Goal: Browse casually: Explore the website without a specific task or goal

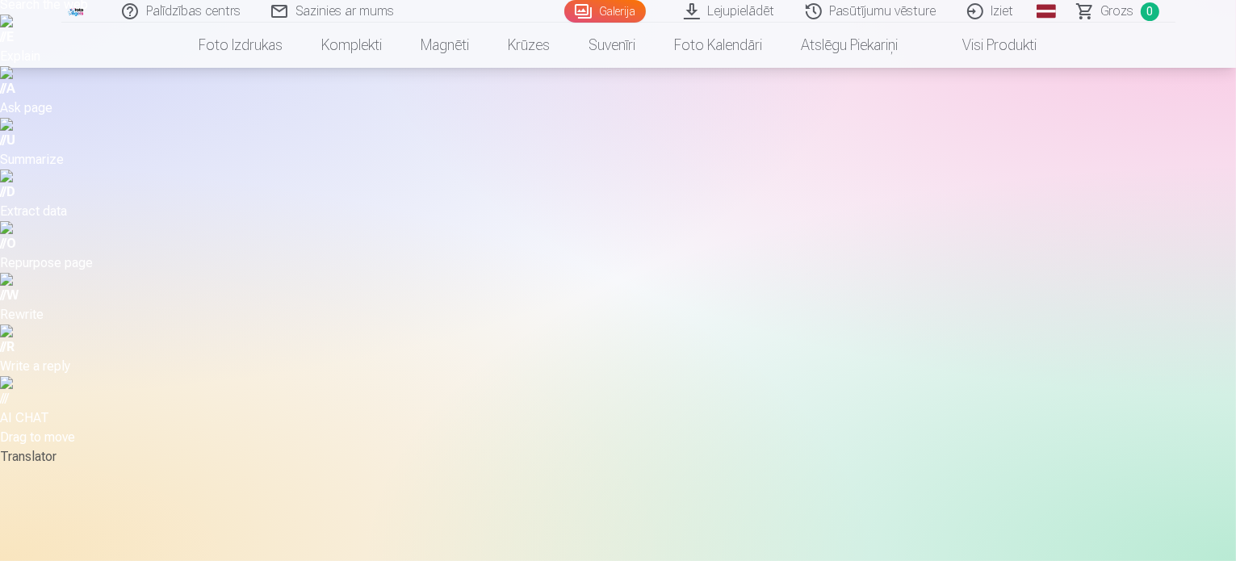
scroll to position [161, 0]
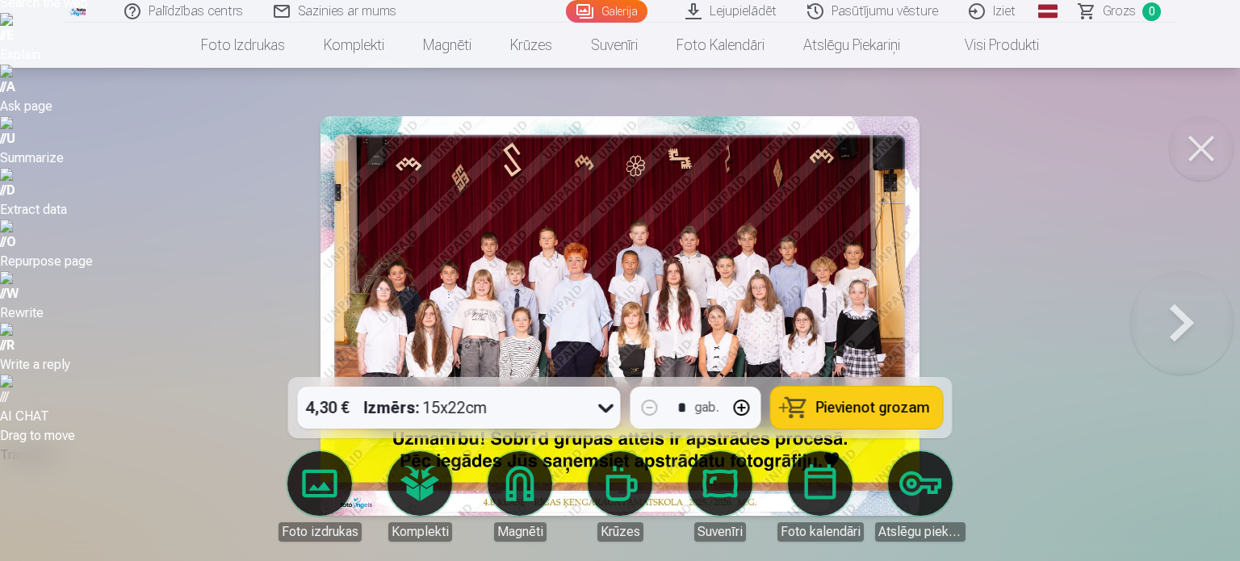
click at [1176, 320] on button at bounding box center [1181, 316] width 103 height 90
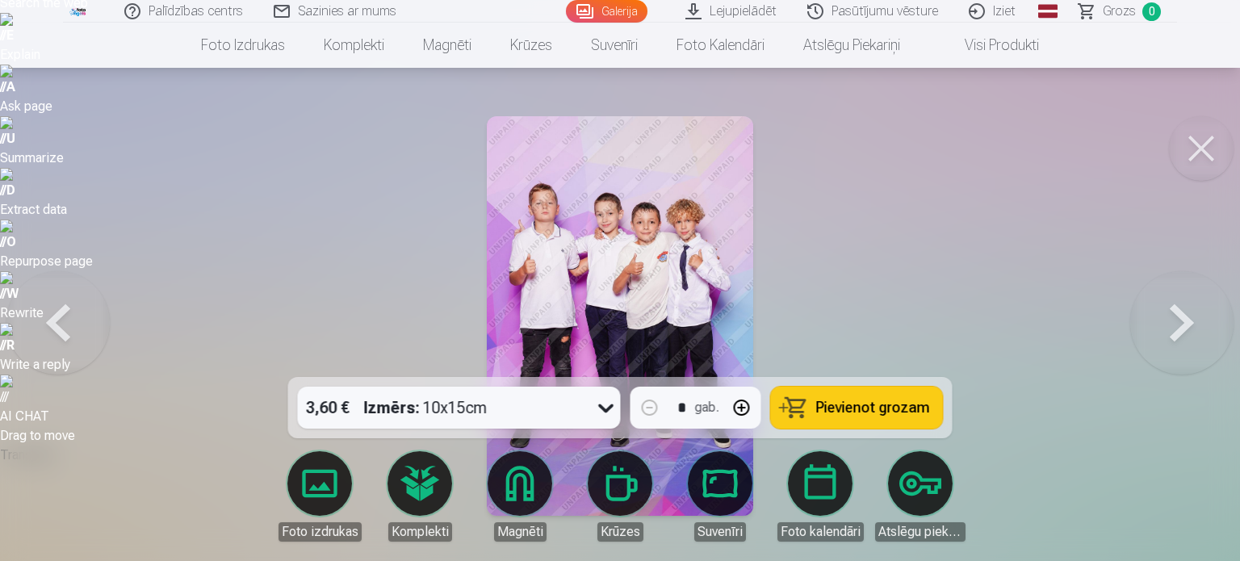
click at [1176, 320] on button at bounding box center [1181, 316] width 103 height 90
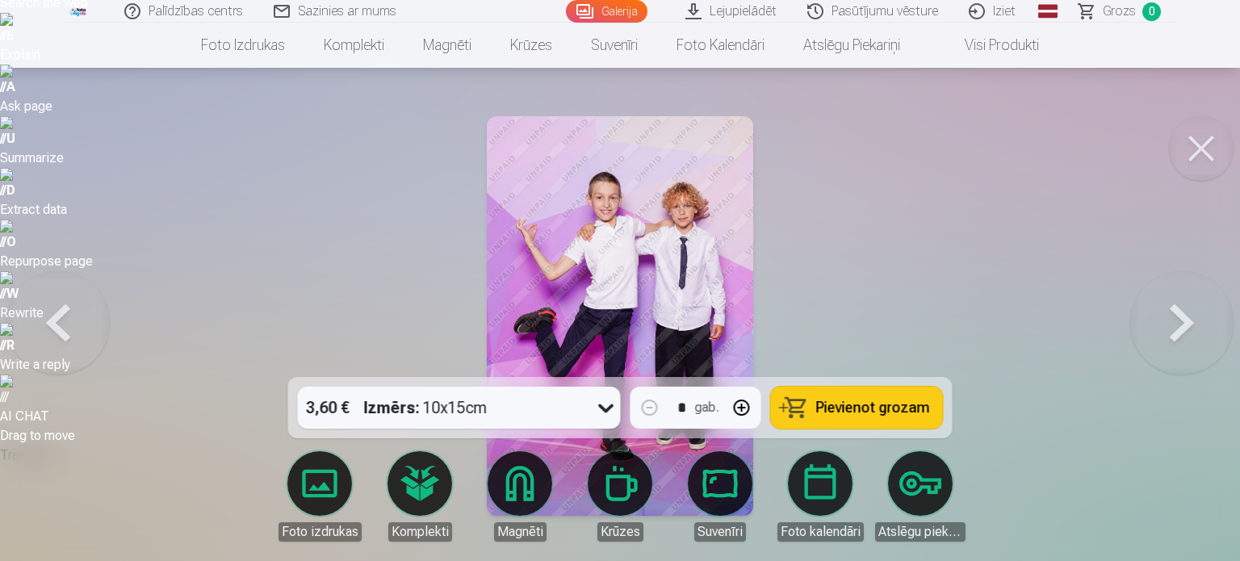
click at [1176, 320] on button at bounding box center [1181, 316] width 103 height 90
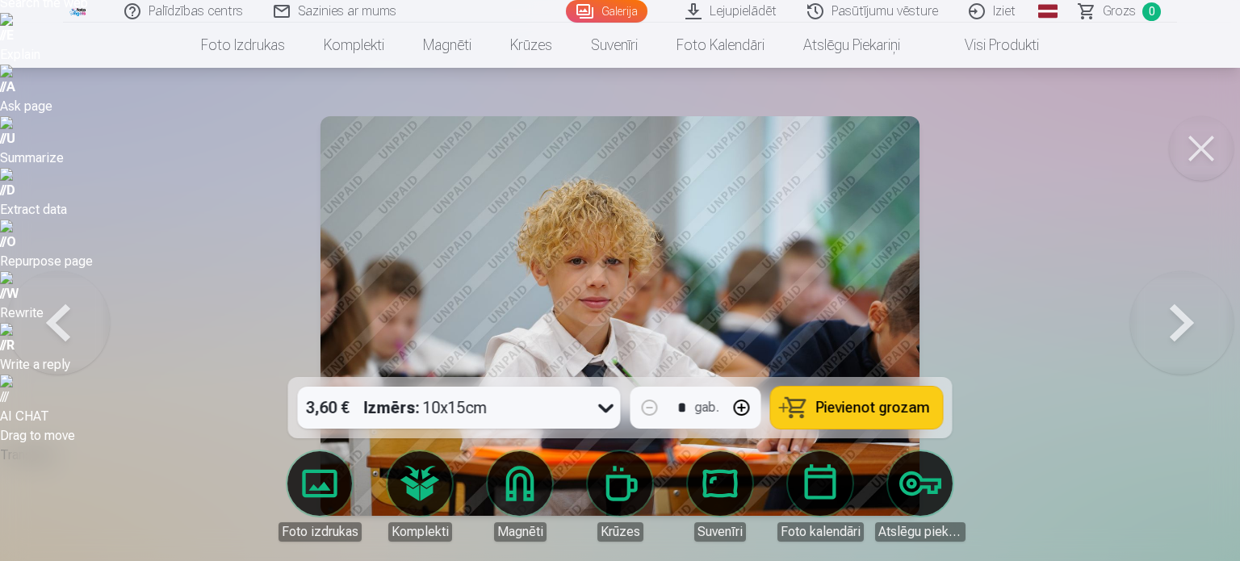
click at [1175, 319] on button at bounding box center [1181, 316] width 103 height 90
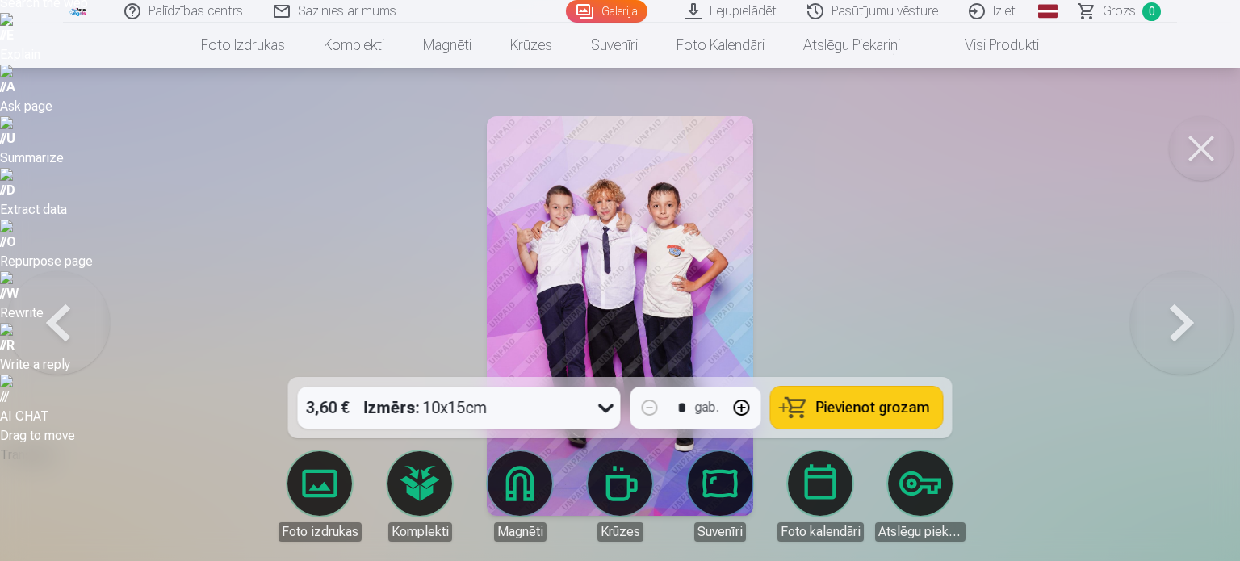
click at [1159, 316] on button at bounding box center [1181, 316] width 103 height 90
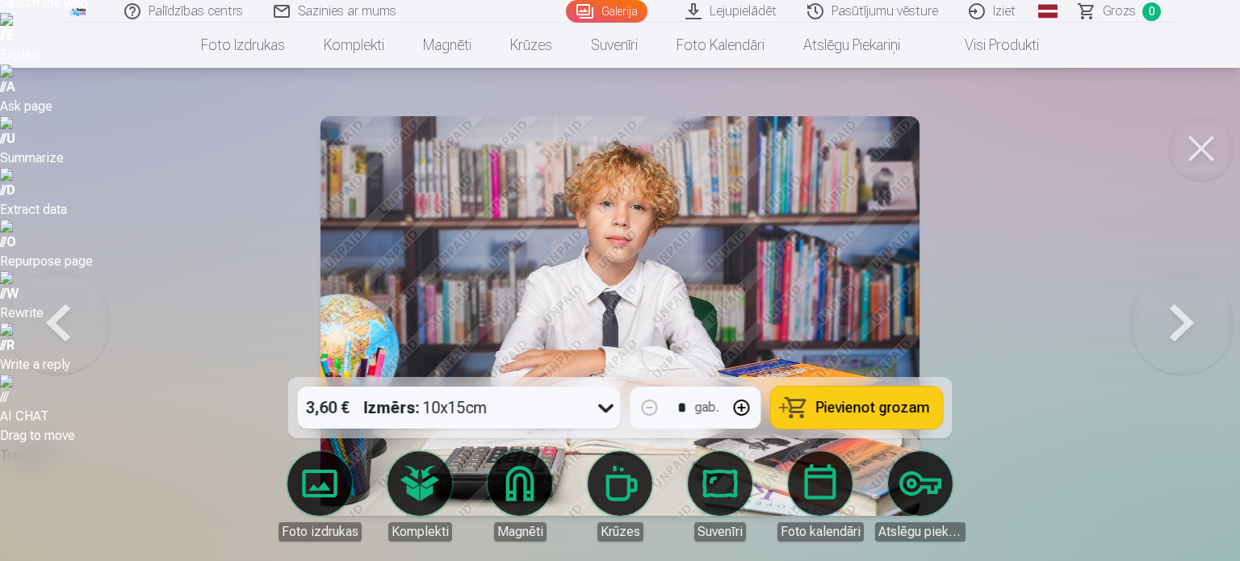
click at [1159, 316] on button at bounding box center [1181, 316] width 103 height 90
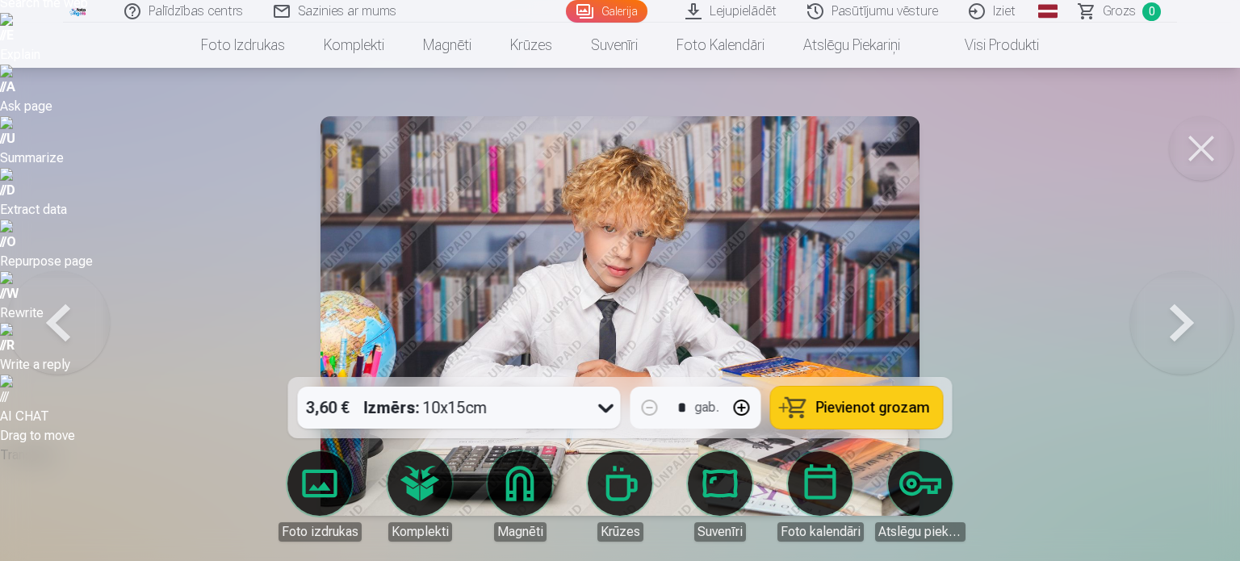
click at [1159, 316] on button at bounding box center [1181, 316] width 103 height 90
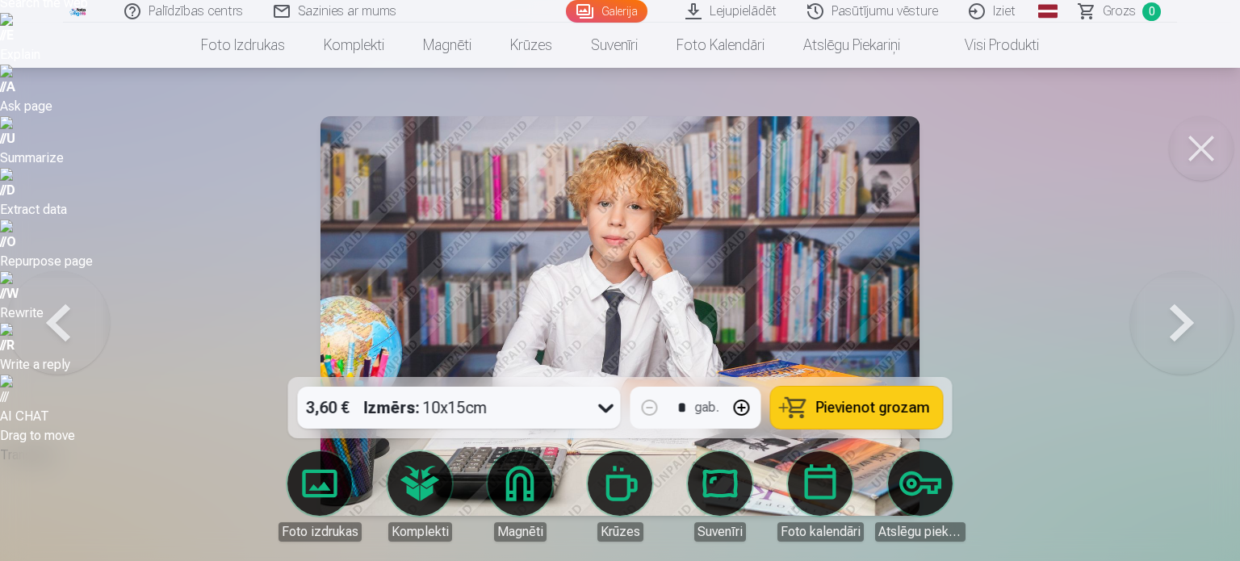
click at [1159, 316] on button at bounding box center [1181, 316] width 103 height 90
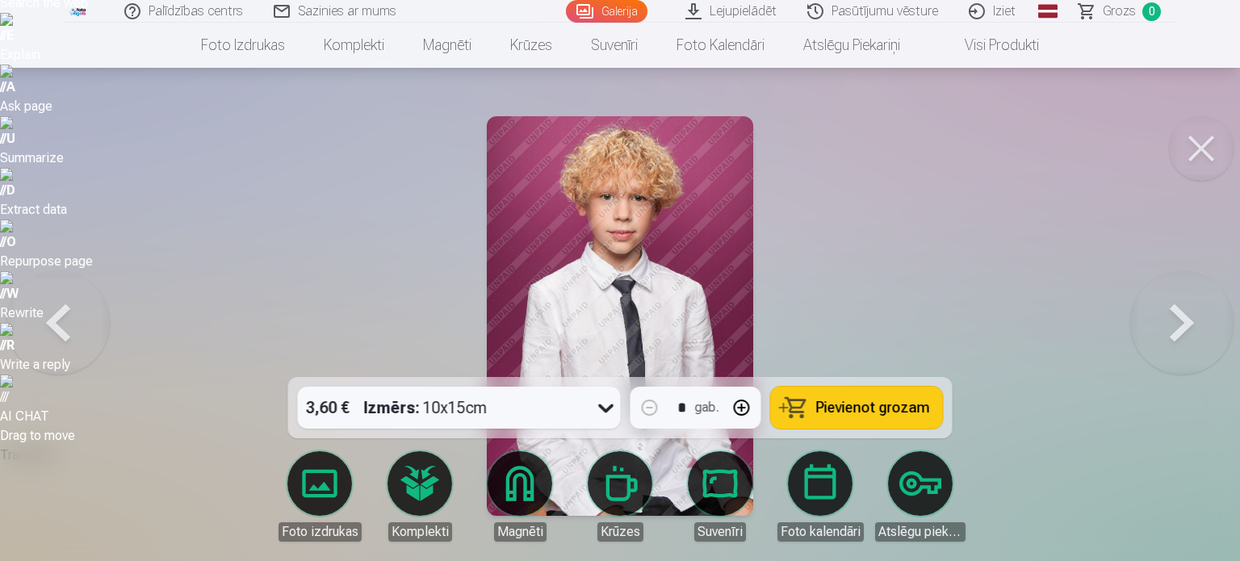
click at [1172, 322] on button at bounding box center [1181, 316] width 103 height 90
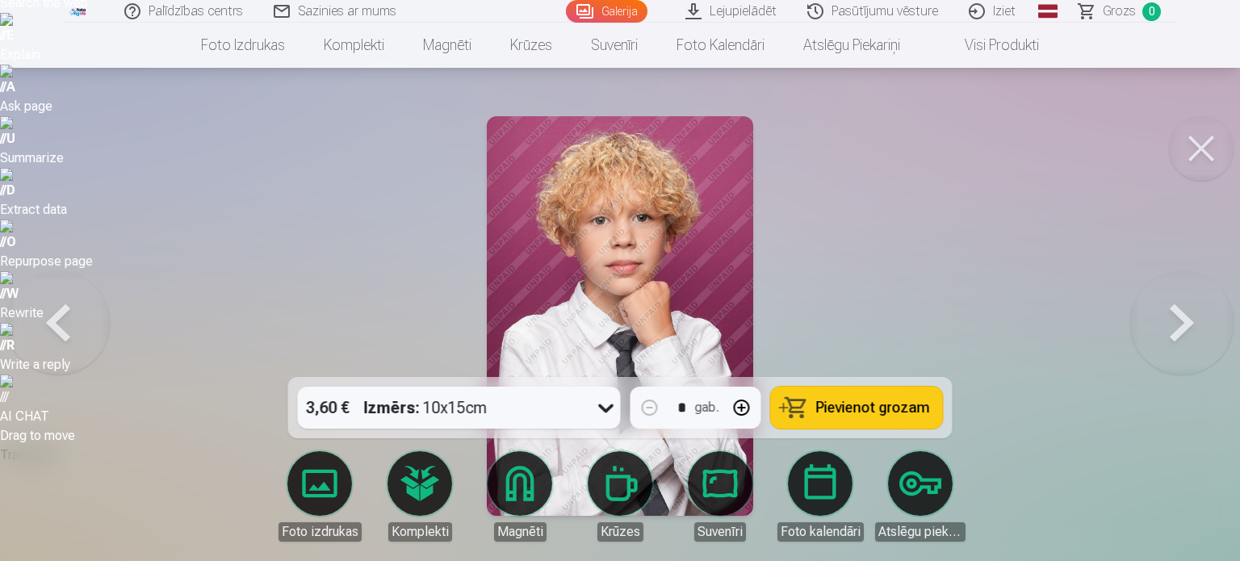
click at [1172, 322] on button at bounding box center [1181, 316] width 103 height 90
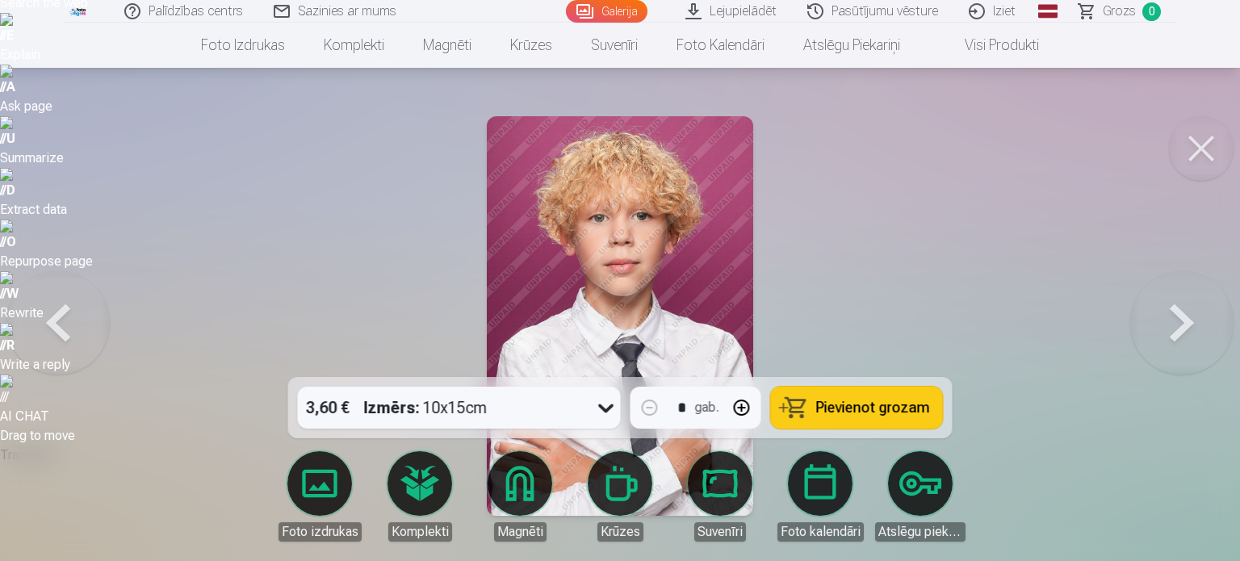
click at [1172, 322] on button at bounding box center [1181, 316] width 103 height 90
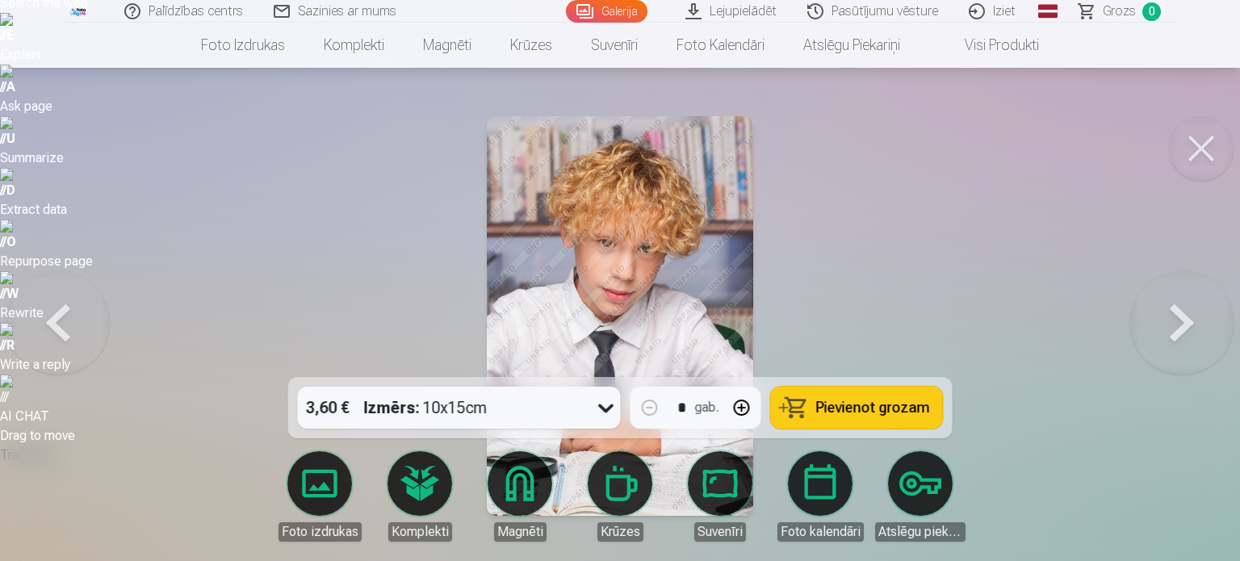
click at [1172, 322] on button at bounding box center [1181, 316] width 103 height 90
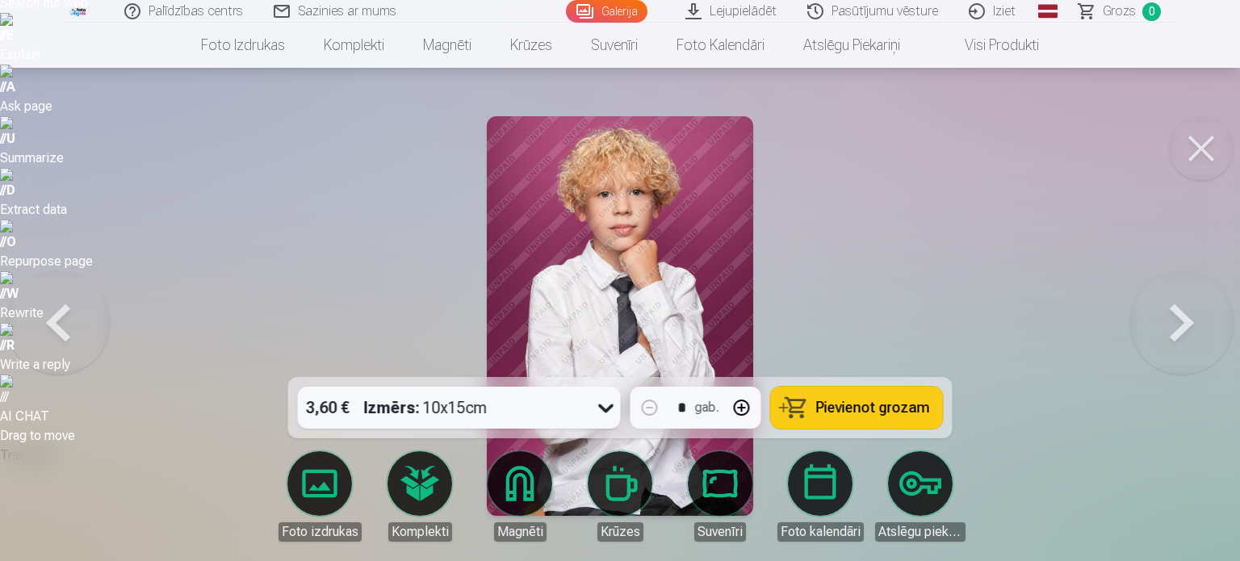
click at [1172, 322] on button at bounding box center [1181, 316] width 103 height 90
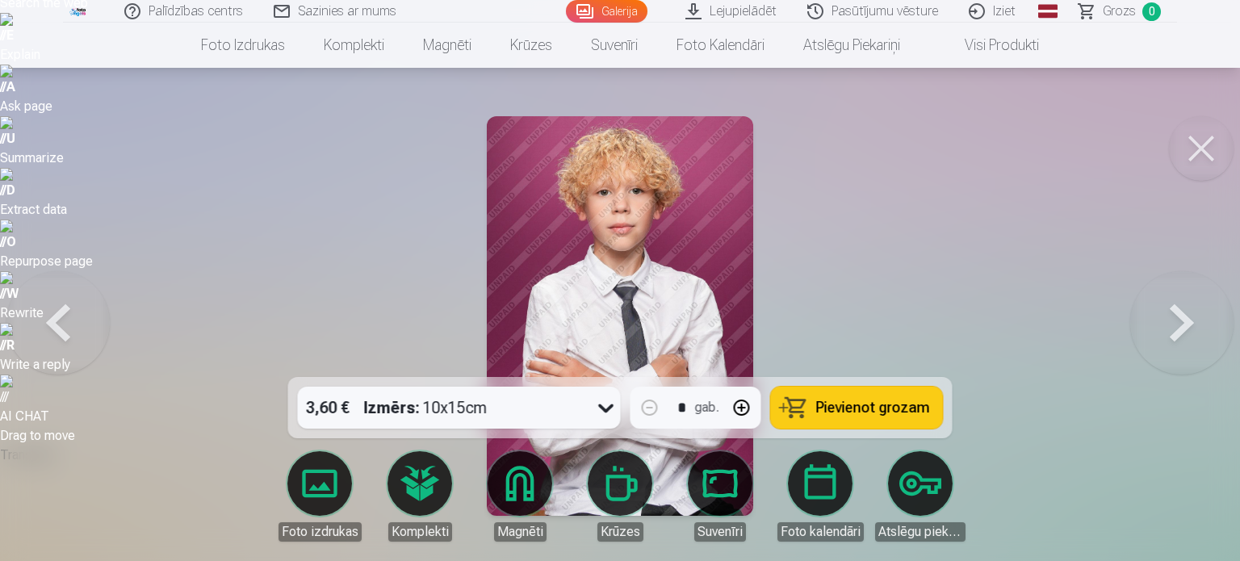
click at [1172, 322] on button at bounding box center [1181, 316] width 103 height 90
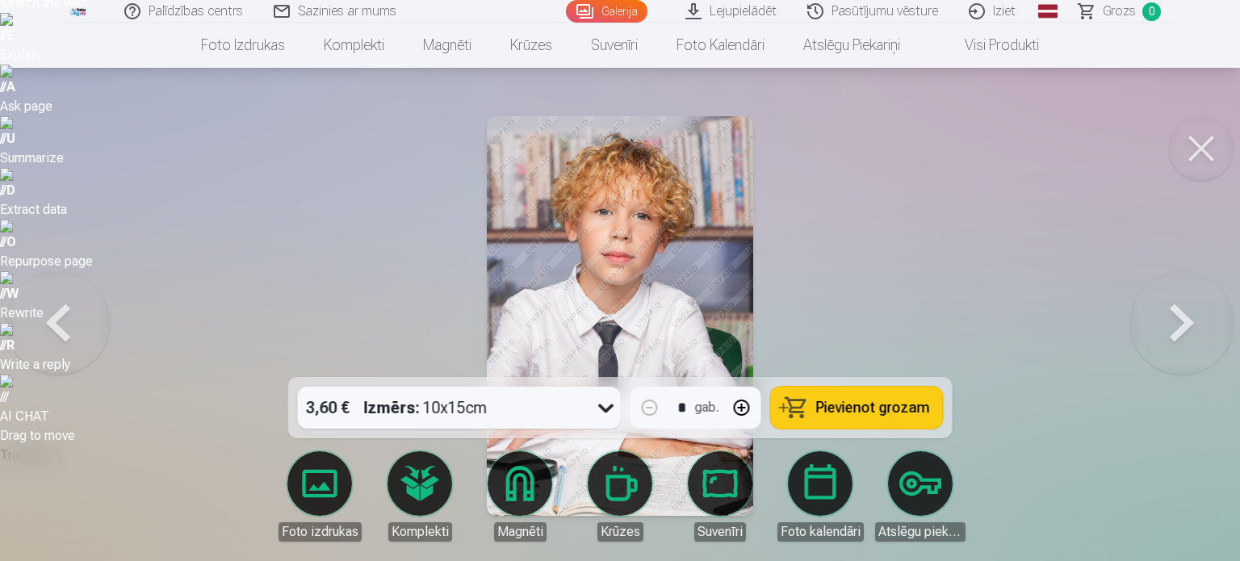
click at [1172, 322] on button at bounding box center [1181, 316] width 103 height 90
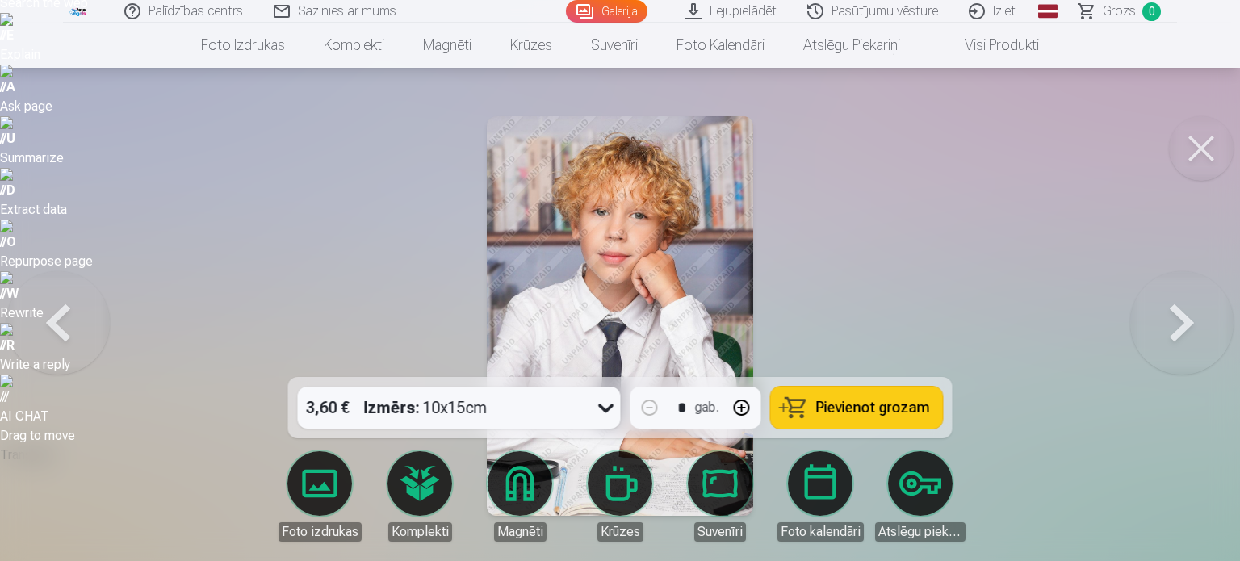
click at [1172, 322] on button at bounding box center [1181, 316] width 103 height 90
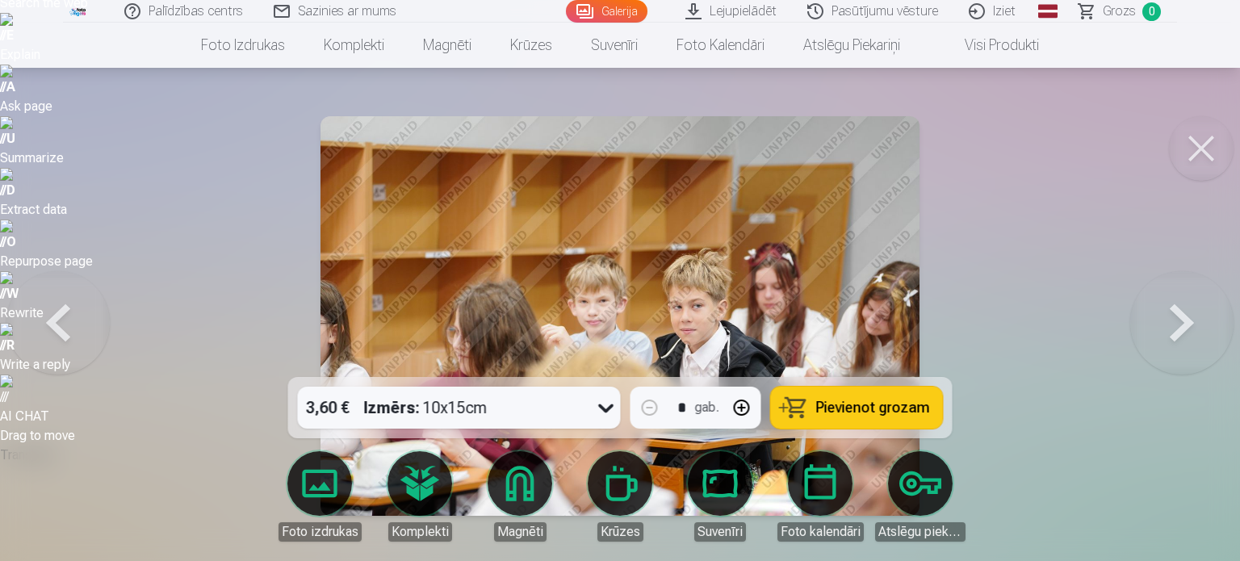
click at [1172, 322] on button at bounding box center [1181, 316] width 103 height 90
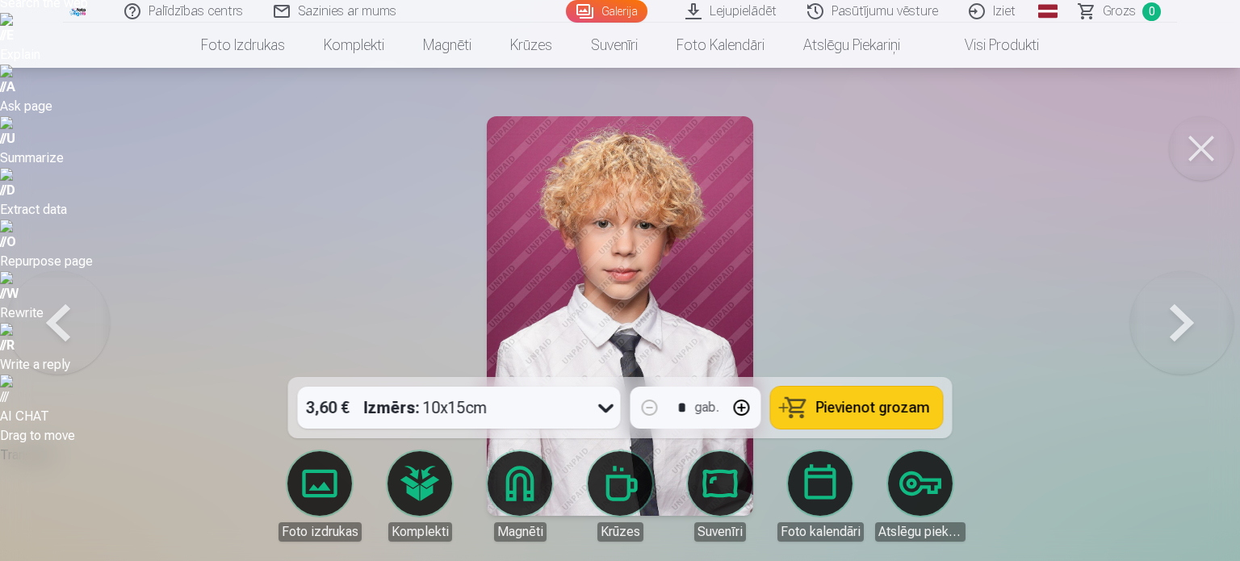
click at [1172, 322] on button at bounding box center [1181, 316] width 103 height 90
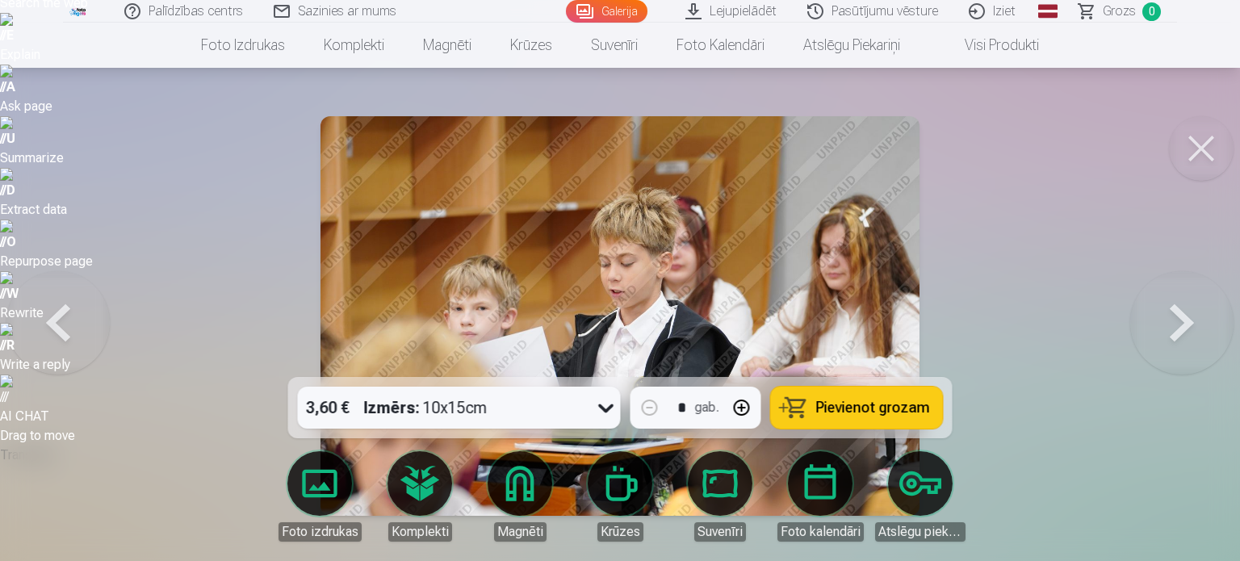
click at [1172, 322] on button at bounding box center [1181, 316] width 103 height 90
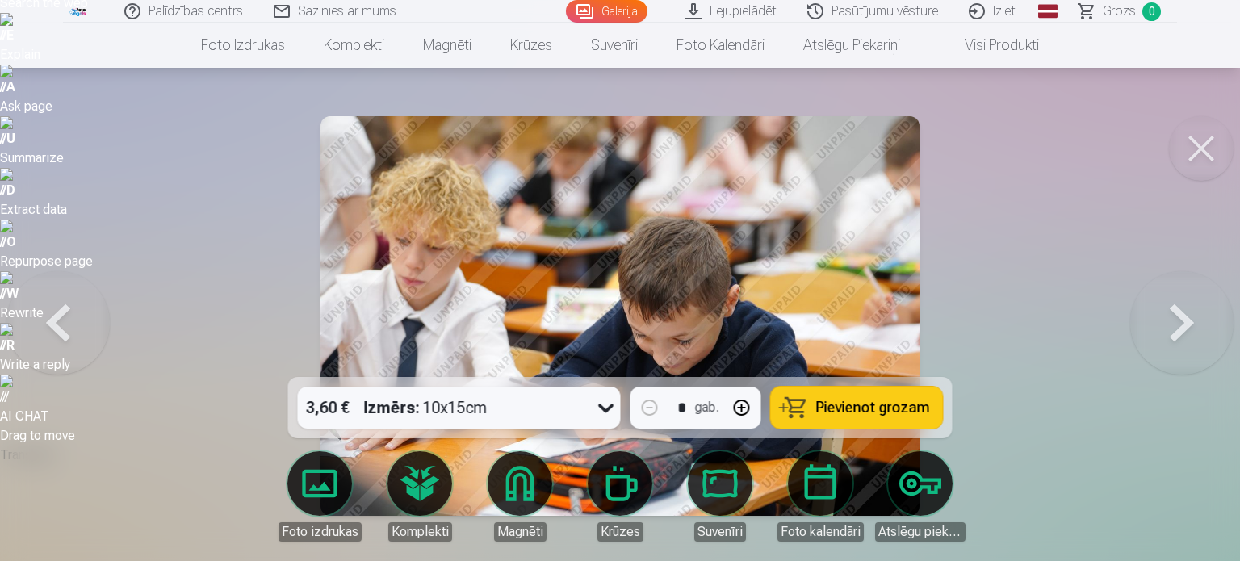
click at [1172, 322] on button at bounding box center [1181, 316] width 103 height 90
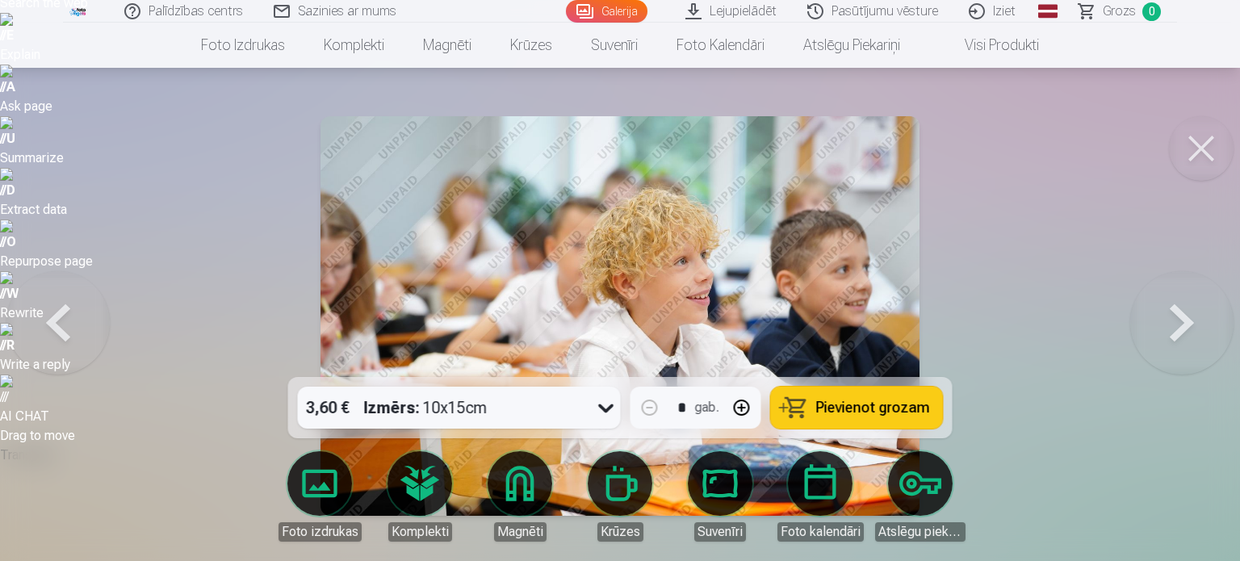
click at [1172, 322] on button at bounding box center [1181, 316] width 103 height 90
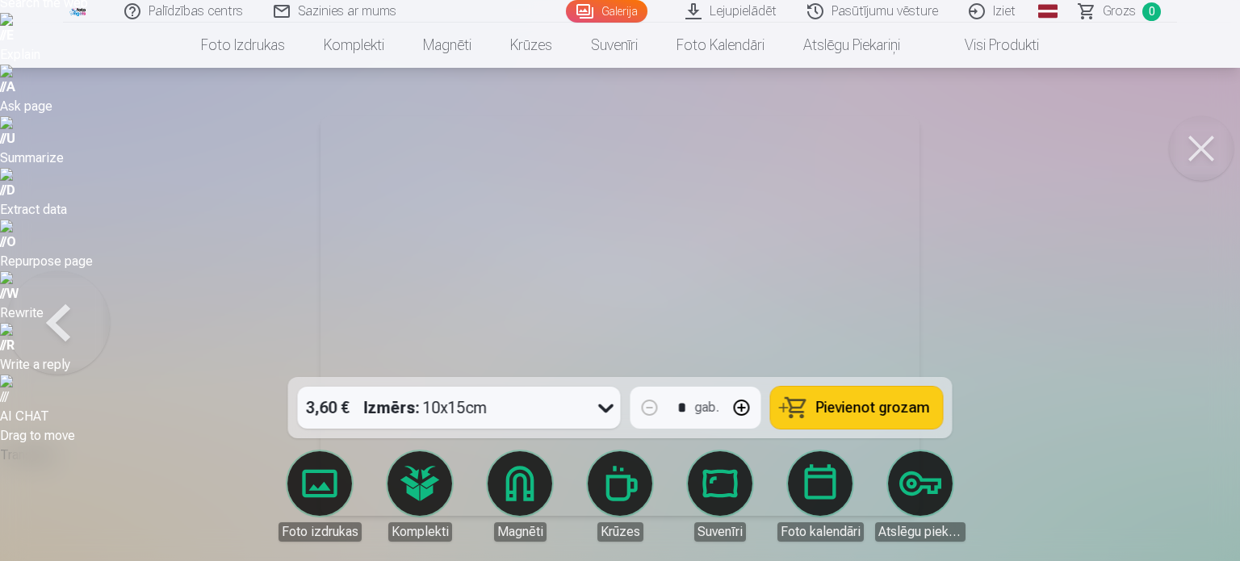
click at [1172, 322] on div at bounding box center [620, 280] width 1240 height 561
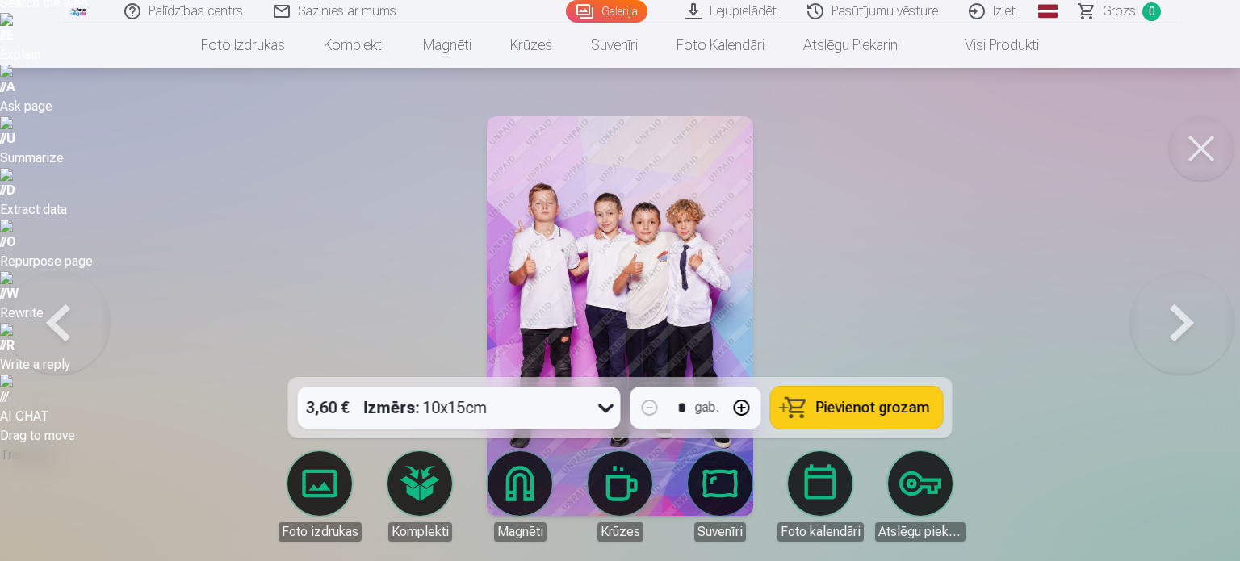
drag, startPoint x: 1206, startPoint y: 146, endPoint x: 1188, endPoint y: 149, distance: 18.1
click at [1206, 147] on button at bounding box center [1201, 148] width 65 height 65
